Goal: Transaction & Acquisition: Subscribe to service/newsletter

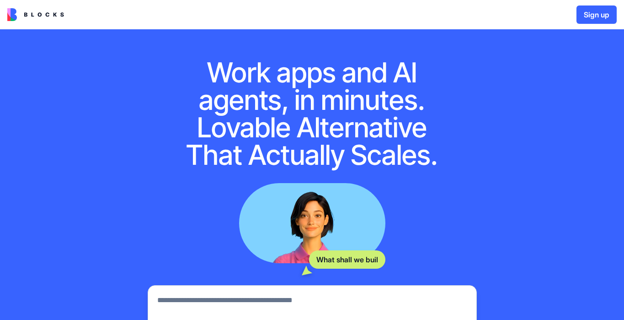
click at [106, 161] on div "Work apps and AI agents, in minutes. Lovable Alternative That Actually Scales. …" at bounding box center [312, 242] width 624 height 427
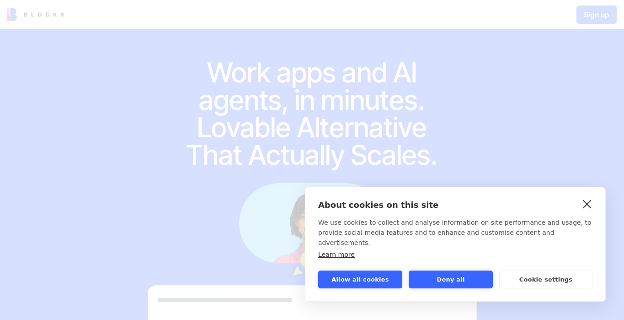
click at [587, 211] on link "close" at bounding box center [588, 203] width 14 height 15
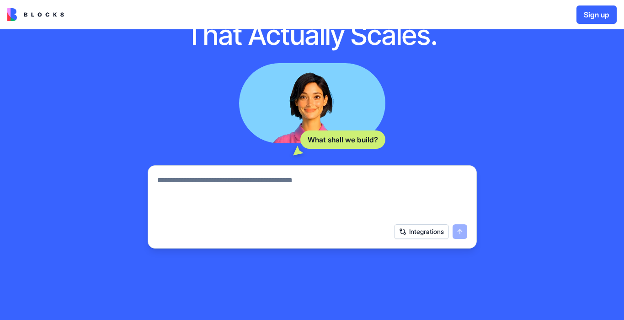
scroll to position [121, 0]
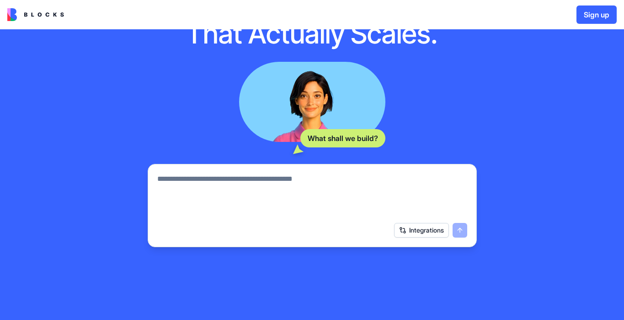
click at [194, 182] on textarea at bounding box center [312, 195] width 310 height 44
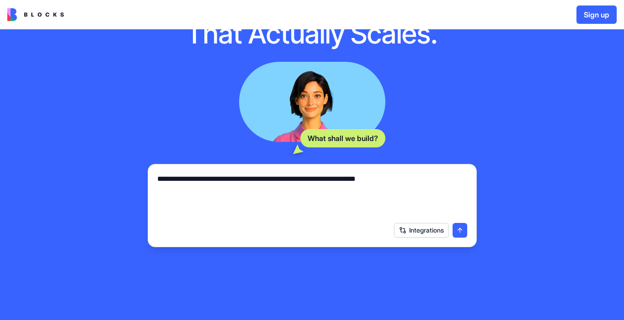
type textarea "**********"
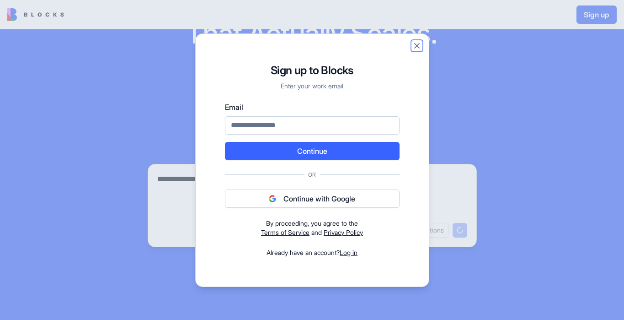
click at [416, 46] on button "Close" at bounding box center [417, 45] width 9 height 9
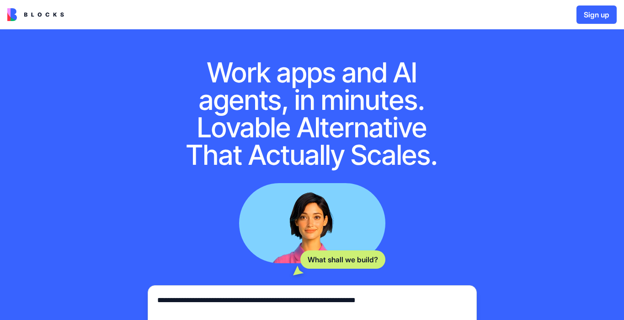
click at [597, 16] on button "Sign up" at bounding box center [597, 14] width 40 height 18
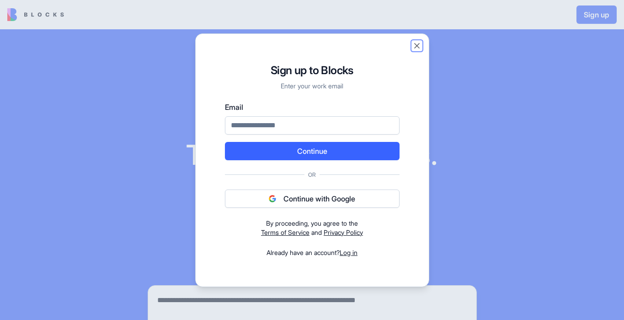
click at [417, 44] on button "Close" at bounding box center [417, 45] width 9 height 9
